Goal: Information Seeking & Learning: Learn about a topic

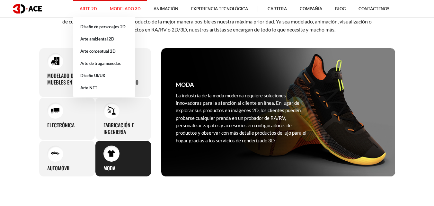
scroll to position [257, 0]
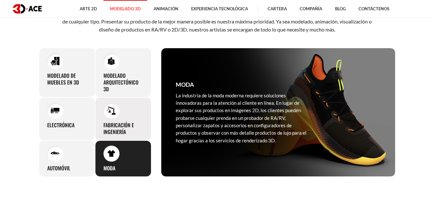
click at [126, 112] on div "Fabricación e ingeniería Ya se trate de equipos específicos, detalles de automó…" at bounding box center [123, 118] width 56 height 43
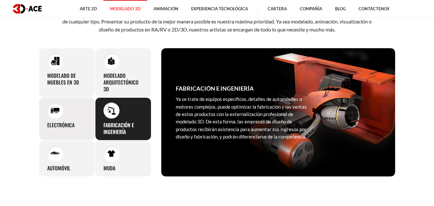
click at [57, 116] on div at bounding box center [55, 111] width 16 height 16
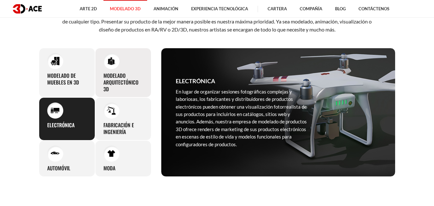
click at [111, 75] on font "Modelado arquitectónico 3D" at bounding box center [121, 82] width 35 height 21
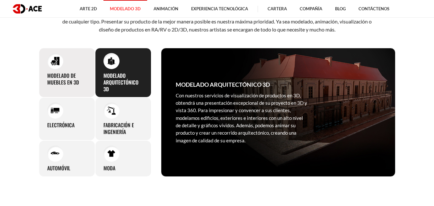
click at [56, 75] on font "Modelado de muebles en 3D" at bounding box center [63, 79] width 32 height 14
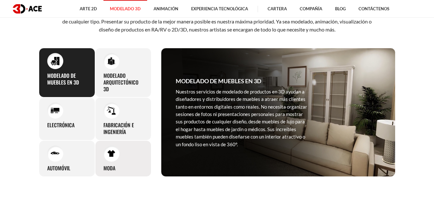
click at [123, 164] on div "Moda The modern fashion industry requires innovative solutions for online custo…" at bounding box center [123, 159] width 56 height 36
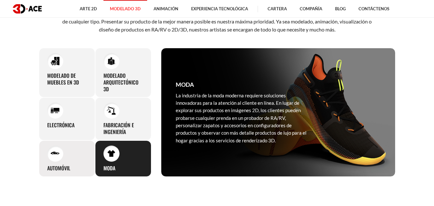
click at [68, 160] on div "Automóvil With premium-looking 3D products you can expand your presence in the …" at bounding box center [67, 159] width 56 height 36
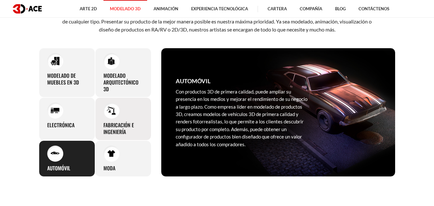
click at [126, 128] on font "Fabricación e ingeniería" at bounding box center [119, 128] width 31 height 14
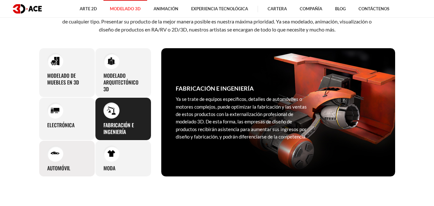
click at [61, 159] on div at bounding box center [55, 154] width 16 height 16
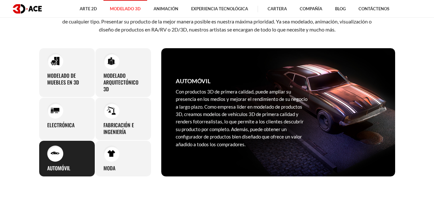
click at [306, 107] on p "Con productos 3D de primera calidad, puede ampliar su presencia en los medios y…" at bounding box center [242, 118] width 132 height 60
click at [239, 104] on font "Con productos 3D de primera calidad, puede ampliar su presencia en los medios y…" at bounding box center [242, 118] width 132 height 59
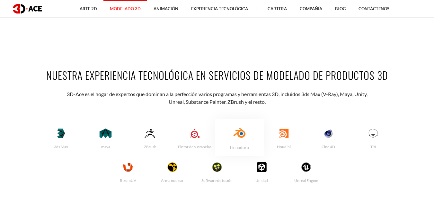
scroll to position [1286, 0]
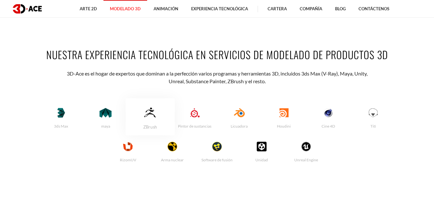
click at [150, 109] on img at bounding box center [151, 112] width 32 height 11
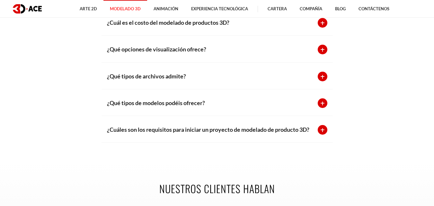
scroll to position [1576, 0]
click at [322, 125] on div at bounding box center [323, 130] width 10 height 10
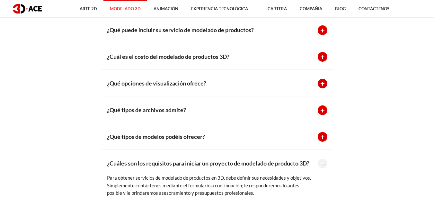
scroll to position [1479, 0]
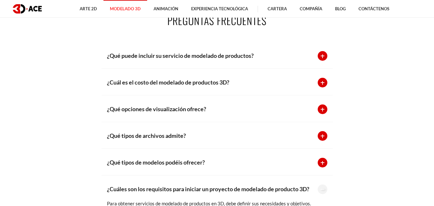
click at [323, 51] on div at bounding box center [323, 56] width 10 height 10
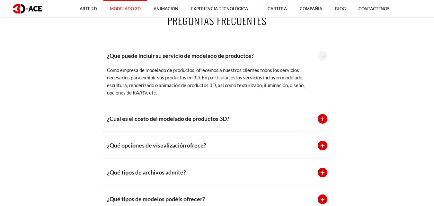
click at [326, 114] on div at bounding box center [323, 119] width 10 height 10
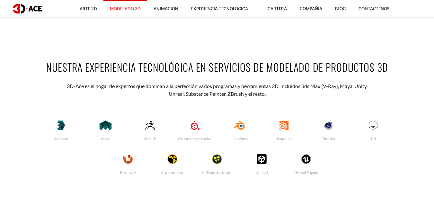
scroll to position [1318, 0]
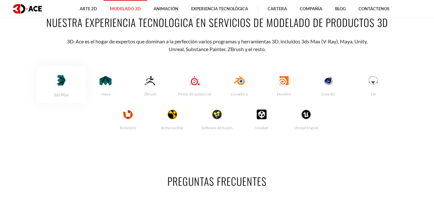
click at [67, 67] on div "3ds Max" at bounding box center [61, 84] width 49 height 37
drag, startPoint x: 52, startPoint y: 86, endPoint x: 75, endPoint y: 88, distance: 22.7
click at [75, 92] on p "3ds Max" at bounding box center [61, 94] width 49 height 5
copy font "3ds Max"
